Goal: Task Accomplishment & Management: Complete application form

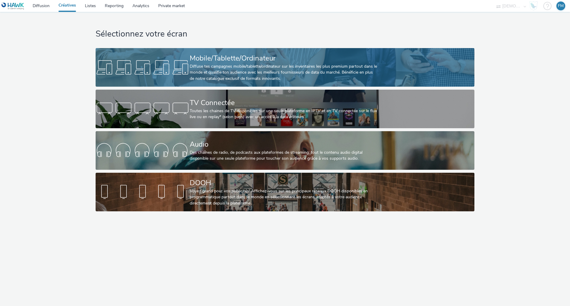
click at [229, 75] on div "Diffuse tes campagnes mobile/tablette/ordinateur sur les inventaires les plus p…" at bounding box center [284, 73] width 188 height 18
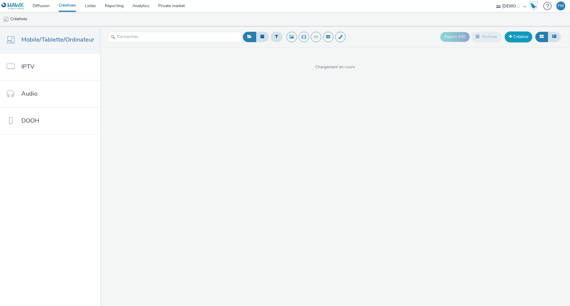
click at [518, 38] on link "Créative" at bounding box center [519, 36] width 28 height 11
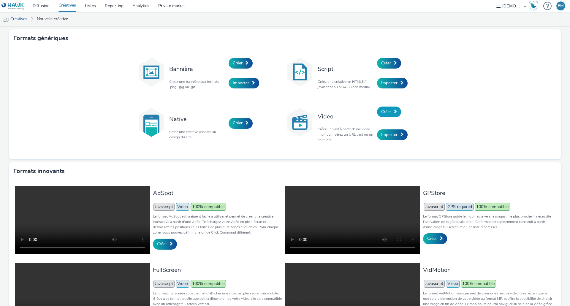
click at [391, 112] on link "Créer" at bounding box center [389, 112] width 24 height 11
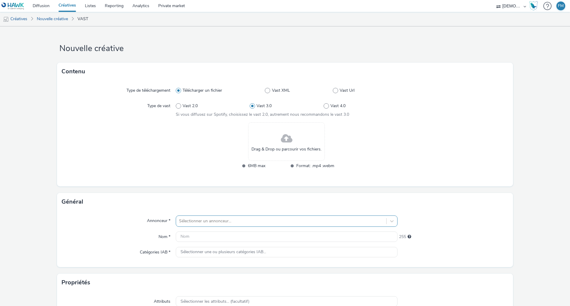
click at [196, 217] on div "Sélectionner un annonceur..." at bounding box center [287, 221] width 222 height 11
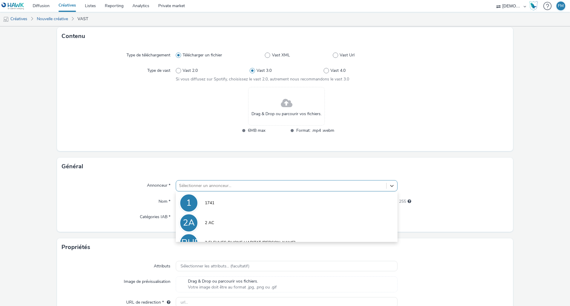
scroll to position [39, 0]
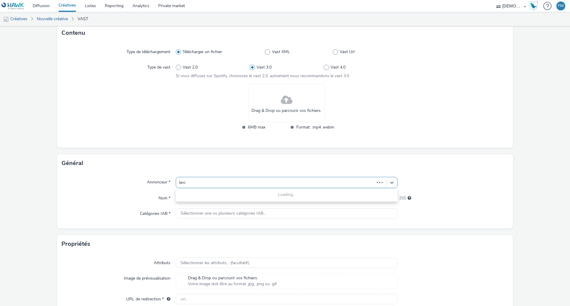
type input "lavai"
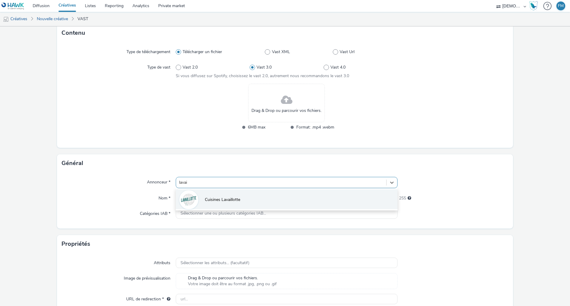
click at [208, 198] on span "Cuisines Lavaillotte" at bounding box center [222, 200] width 35 height 6
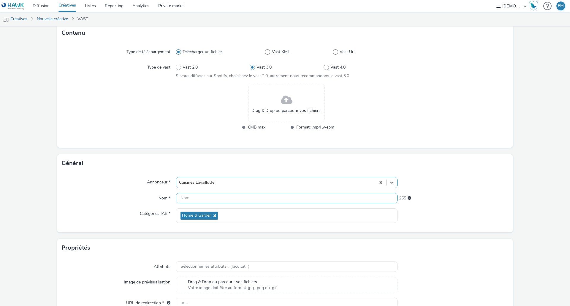
click at [188, 196] on input "text" at bounding box center [287, 198] width 222 height 10
type input "Video"
click at [431, 180] on div at bounding box center [453, 182] width 111 height 11
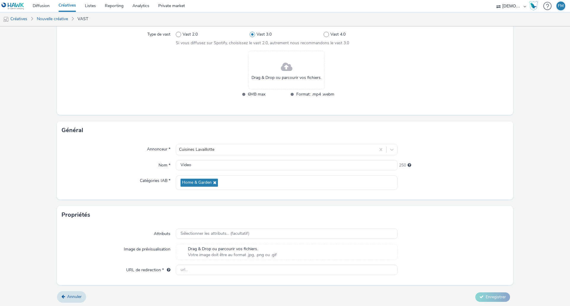
scroll to position [73, 0]
click at [201, 230] on span "Sélectionner les attributs... (facultatif)" at bounding box center [215, 232] width 69 height 5
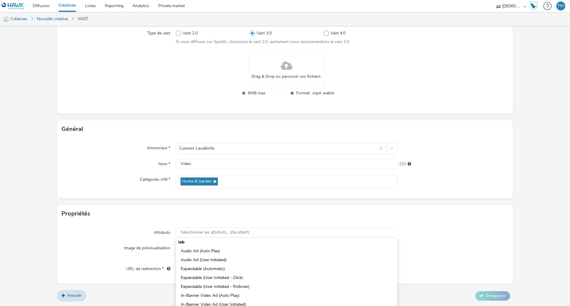
click at [215, 217] on div "Propriétés" at bounding box center [285, 214] width 456 height 18
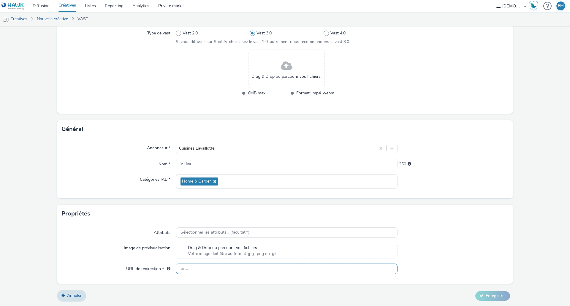
click at [200, 270] on input "text" at bounding box center [287, 269] width 222 height 10
paste input "https://www.cuisines-meubles-lavaillotte.fr/?utm_source=LPR&utm_campaign=435223…"
type input "https://www.cuisines-meubles-lavaillotte.fr/?utm_source=LPR&utm_campaign=435223…"
click at [441, 240] on div "Attributs Sélectionner les attributs... (facultatif) Image de prévisualisation …" at bounding box center [285, 253] width 456 height 61
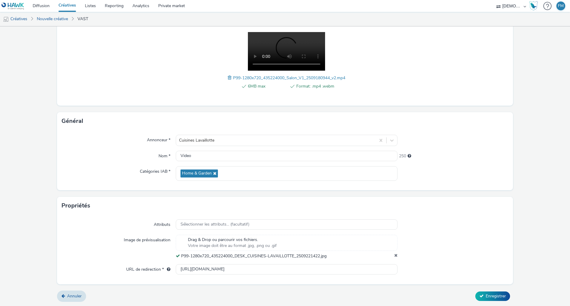
scroll to position [91, 0]
click at [488, 299] on button "Enregistrer" at bounding box center [492, 296] width 35 height 10
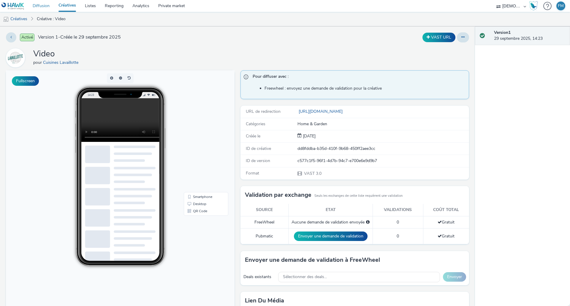
click at [46, 7] on link "Diffusion" at bounding box center [41, 6] width 26 height 12
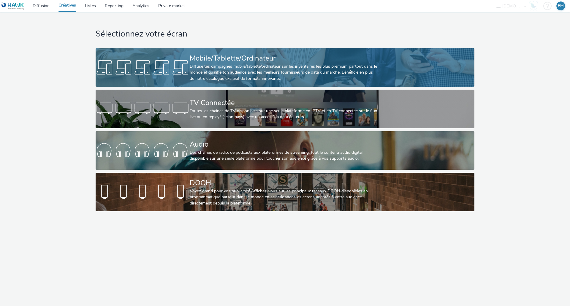
click at [323, 57] on div "Mobile/Tablette/Ordinateur" at bounding box center [284, 58] width 188 height 10
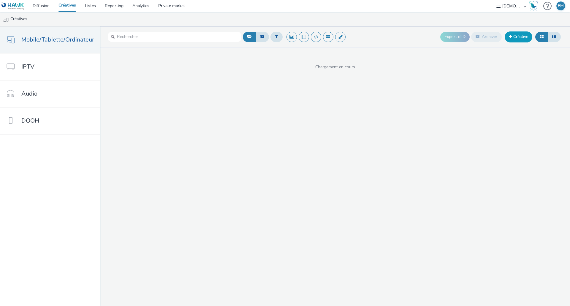
click at [519, 38] on link "Créative" at bounding box center [519, 36] width 28 height 11
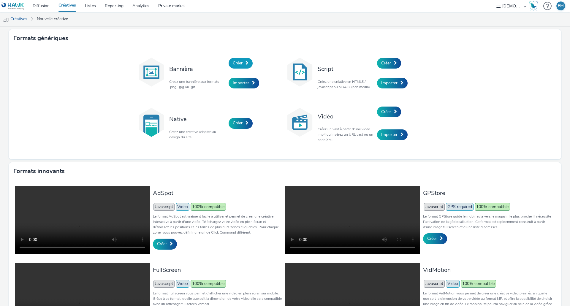
click at [230, 66] on link "Créer" at bounding box center [241, 63] width 24 height 11
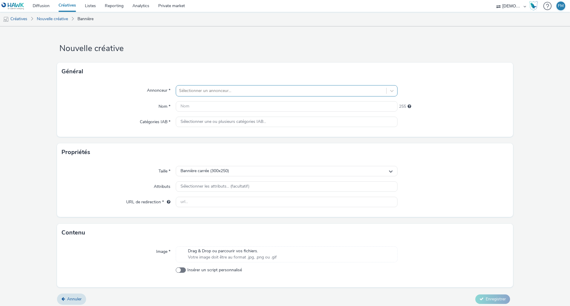
click at [206, 86] on div "Sélectionner un annonceur..." at bounding box center [287, 90] width 222 height 11
type input "winter"
click at [96, 8] on link "Listes" at bounding box center [90, 6] width 20 height 12
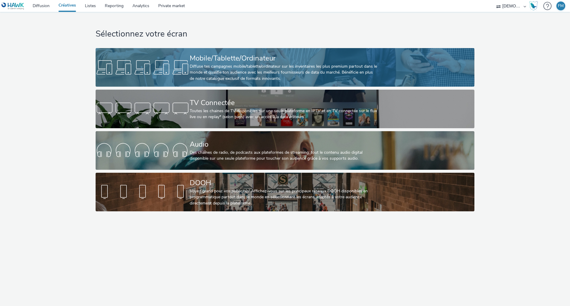
click at [286, 57] on div "Mobile/Tablette/Ordinateur" at bounding box center [284, 58] width 188 height 10
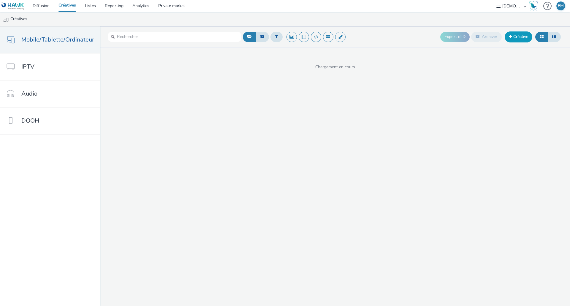
click at [530, 34] on link "Créative" at bounding box center [519, 36] width 28 height 11
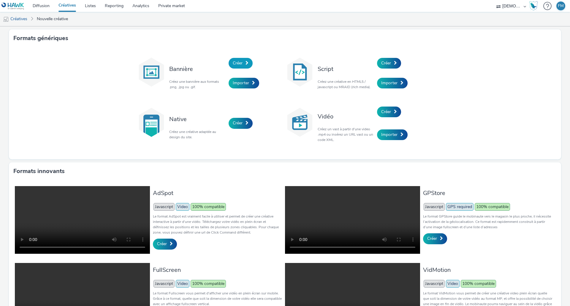
click at [235, 61] on span "Créer" at bounding box center [238, 63] width 10 height 6
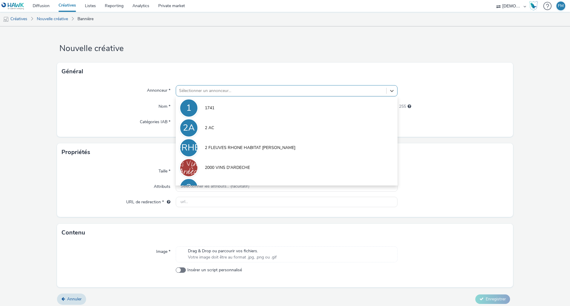
click at [224, 89] on div at bounding box center [281, 90] width 204 height 7
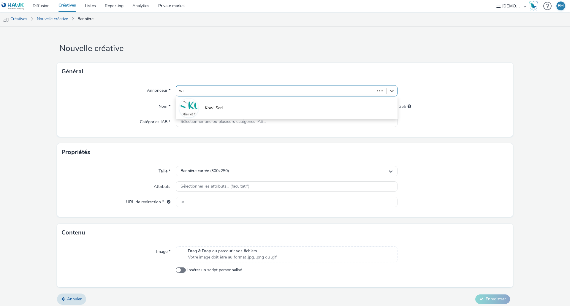
type input "win"
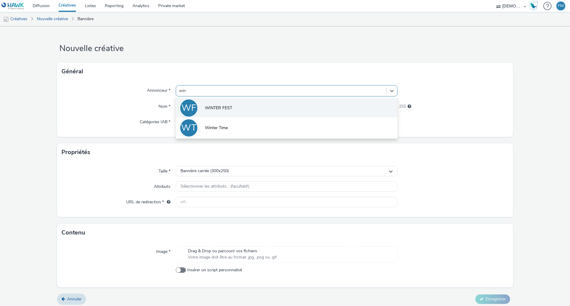
click at [218, 101] on li "[PERSON_NAME] FEST" at bounding box center [287, 108] width 222 height 20
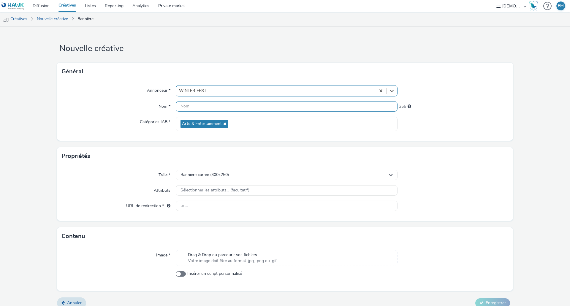
click at [202, 108] on input "text" at bounding box center [287, 106] width 222 height 10
type input "300x250"
click at [190, 151] on div "Propriétés" at bounding box center [285, 156] width 456 height 18
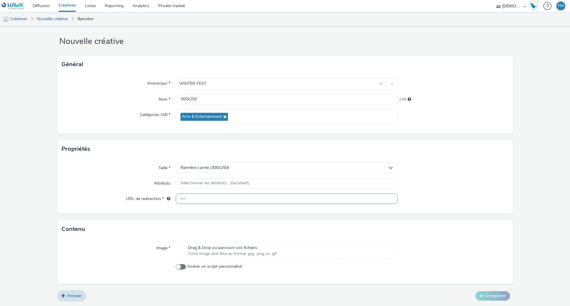
click at [189, 202] on input "text" at bounding box center [287, 199] width 222 height 10
paste input "[DOMAIN_NAME]"
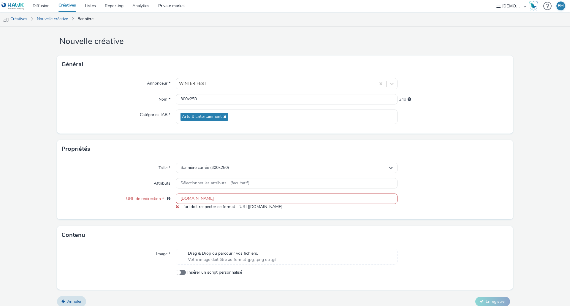
drag, startPoint x: 238, startPoint y: 200, endPoint x: 138, endPoint y: 189, distance: 99.8
click at [138, 189] on div "Taille * Bannière carrée (300x250) Attributs Sélectionner les attributs... (fac…" at bounding box center [285, 188] width 456 height 61
click at [241, 200] on input "[DOMAIN_NAME]" at bounding box center [287, 199] width 222 height 10
paste input "[URL][DOMAIN_NAME]"
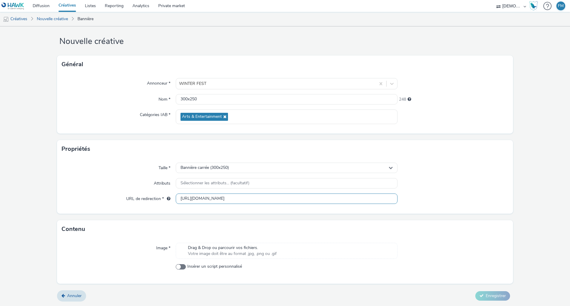
type input "[URL][DOMAIN_NAME]"
click at [467, 195] on div at bounding box center [453, 199] width 111 height 11
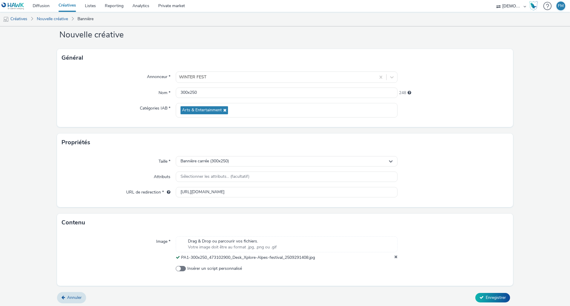
scroll to position [15, 0]
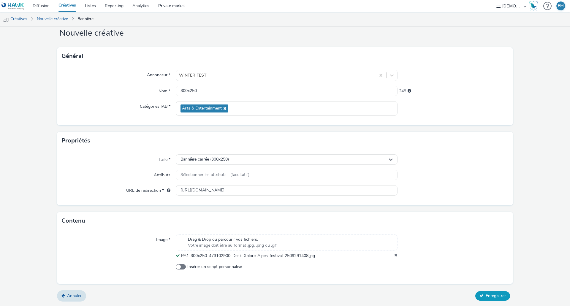
click at [486, 299] on span "Enregistrer" at bounding box center [496, 296] width 20 height 6
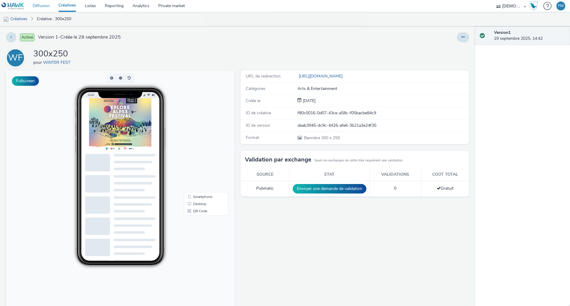
click at [41, 5] on link "Diffusion" at bounding box center [41, 6] width 26 height 12
